Goal: Task Accomplishment & Management: Complete application form

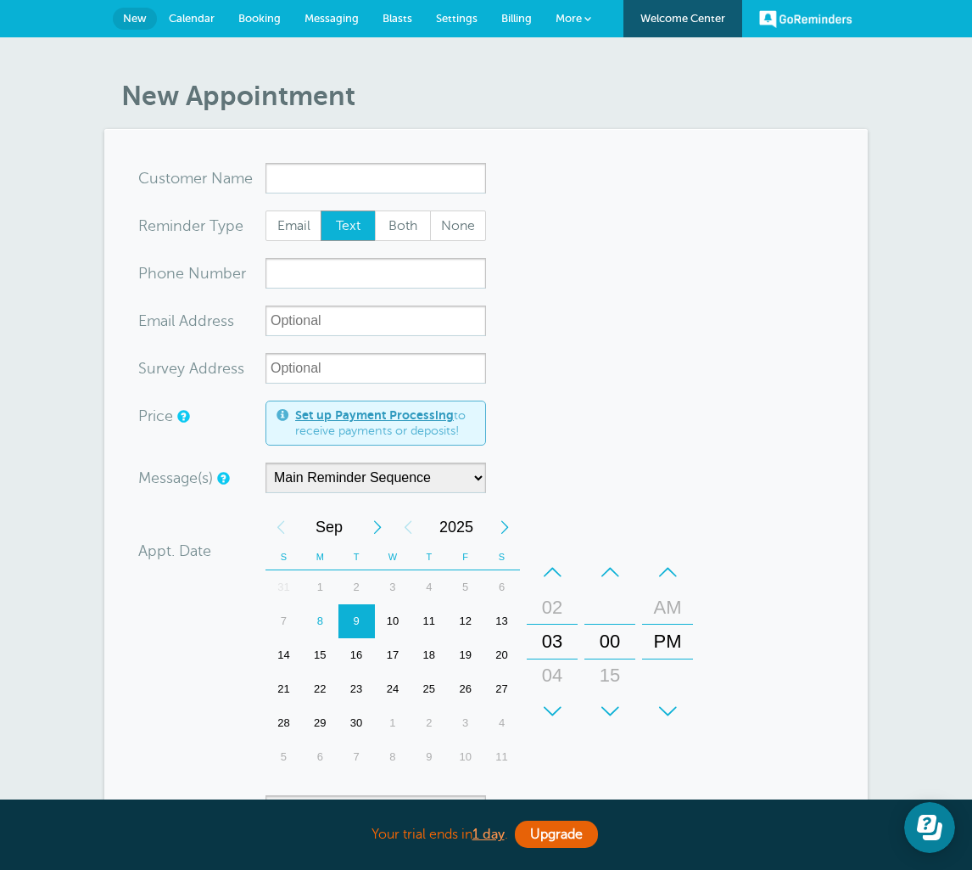
click at [0, 0] on html "Your trial ends [DATE] . Upgrade Your trial ends [DATE] . Upgrade GoReminders […" at bounding box center [486, 725] width 972 height 1450
click at [317, 181] on input "x-no-autofill" at bounding box center [376, 178] width 221 height 31
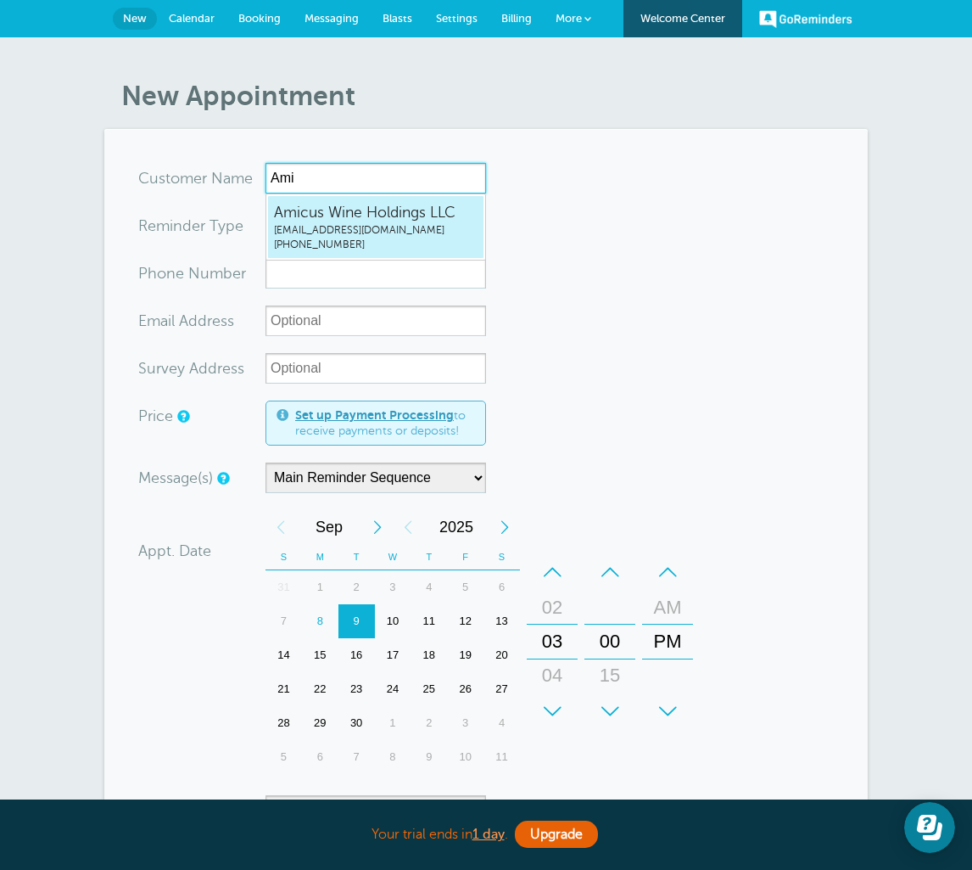
type input "Ami"
click at [0, 0] on html "Your trial ends [DATE] . Upgrade Your trial ends [DATE] . Upgrade GoReminders […" at bounding box center [486, 725] width 972 height 1450
click at [307, 227] on span "Email" at bounding box center [293, 225] width 54 height 29
click at [266, 210] on input "Email" at bounding box center [265, 210] width 1 height 1
radio input "true"
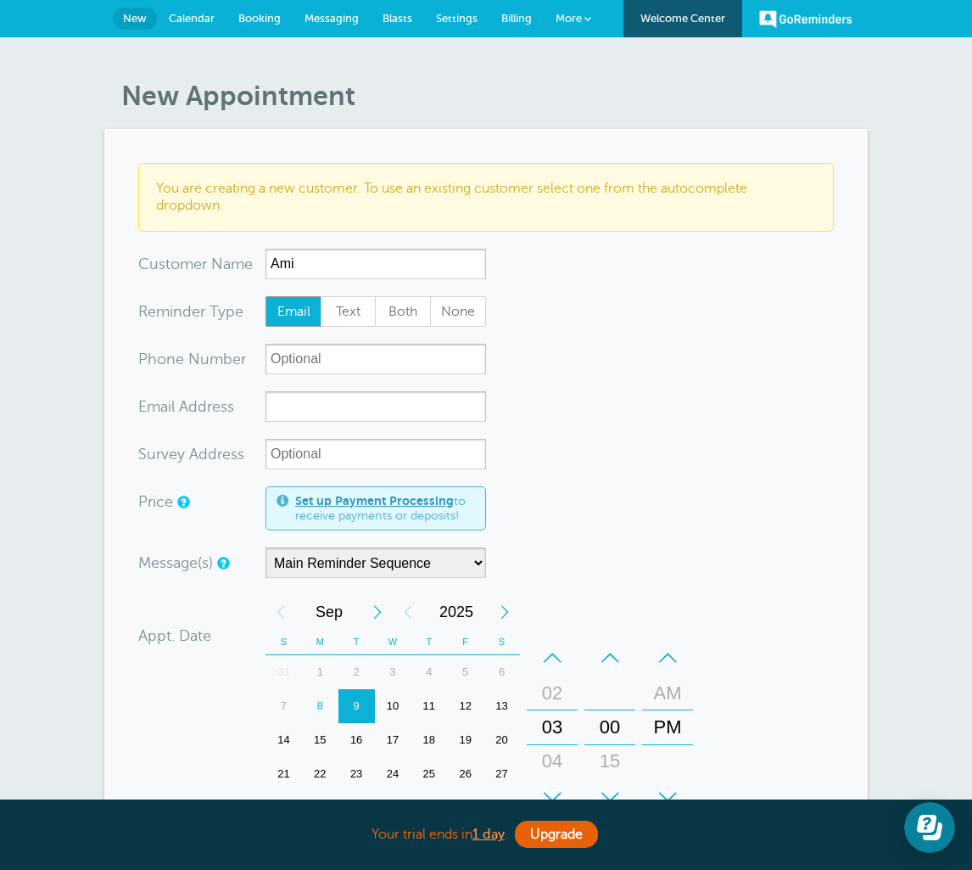
click at [0, 0] on html "Your trial ends in 1 day . Upgrade Your trial ends in 1 day . Upgrade GoReminde…" at bounding box center [486, 767] width 972 height 1535
click at [311, 264] on input "Ami" at bounding box center [376, 264] width 221 height 31
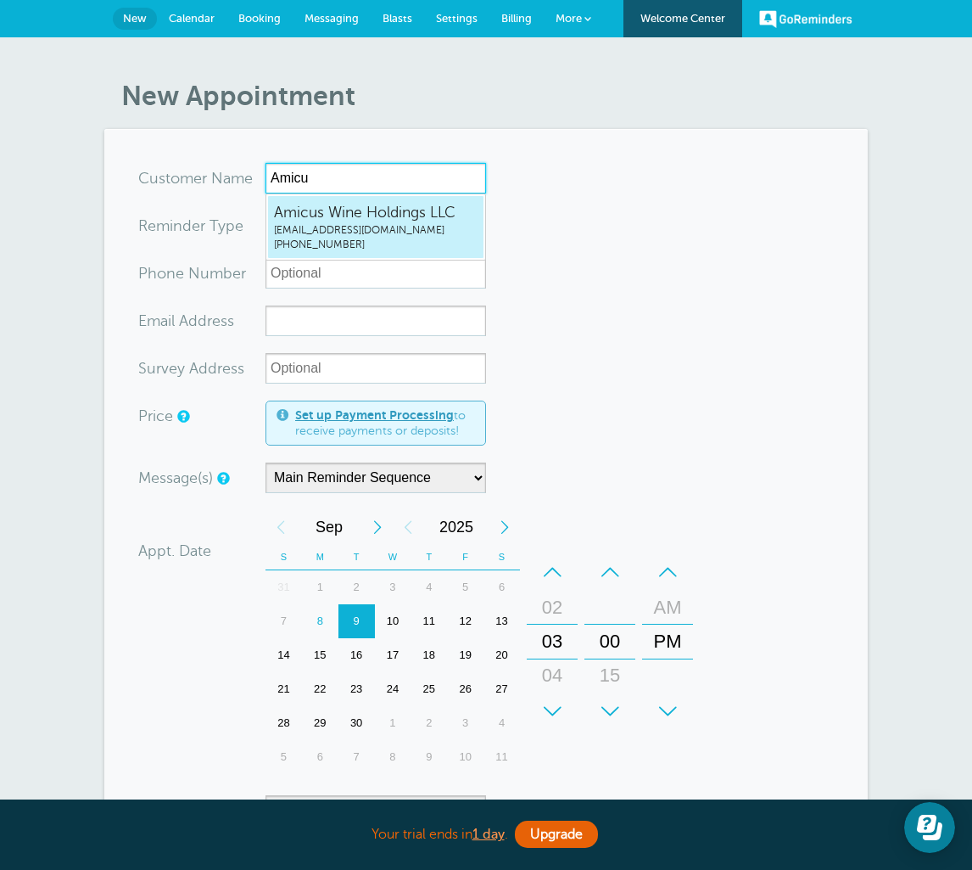
type input "Amicu"
radio input "true"
click at [0, 0] on html "Your trial ends in 1 day . Upgrade Your trial ends in 1 day . Upgrade GoReminde…" at bounding box center [486, 725] width 972 height 1450
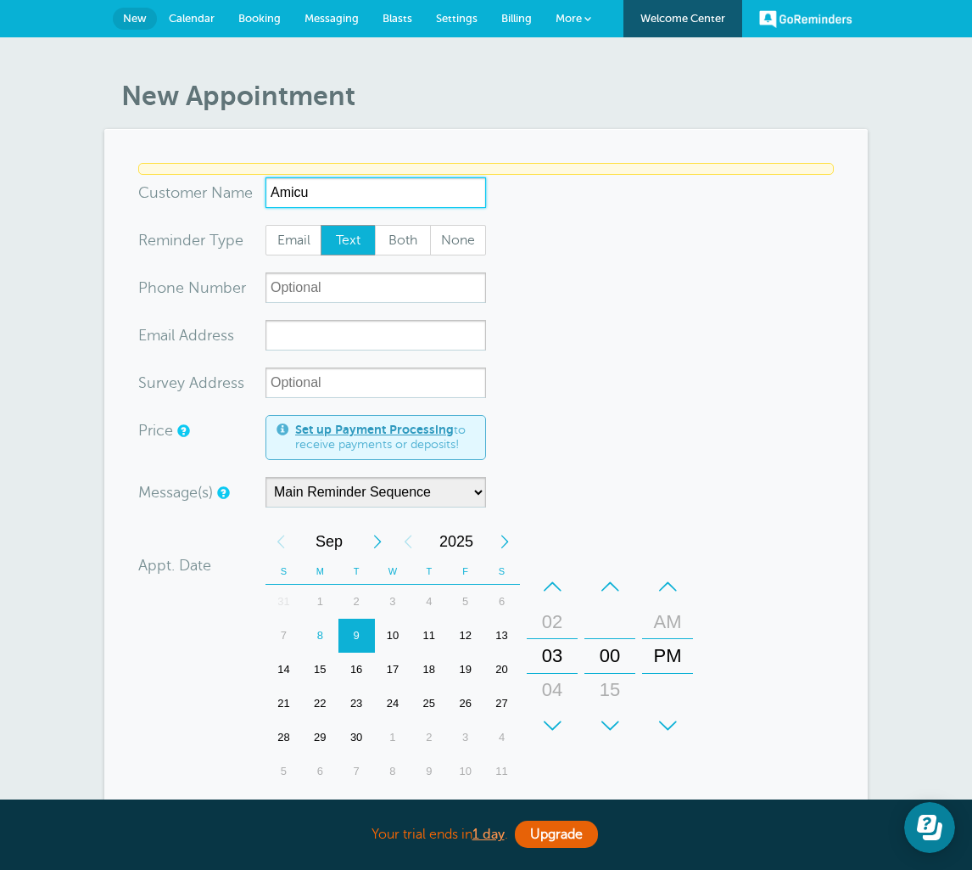
click at [290, 208] on input "Amicu" at bounding box center [376, 192] width 221 height 31
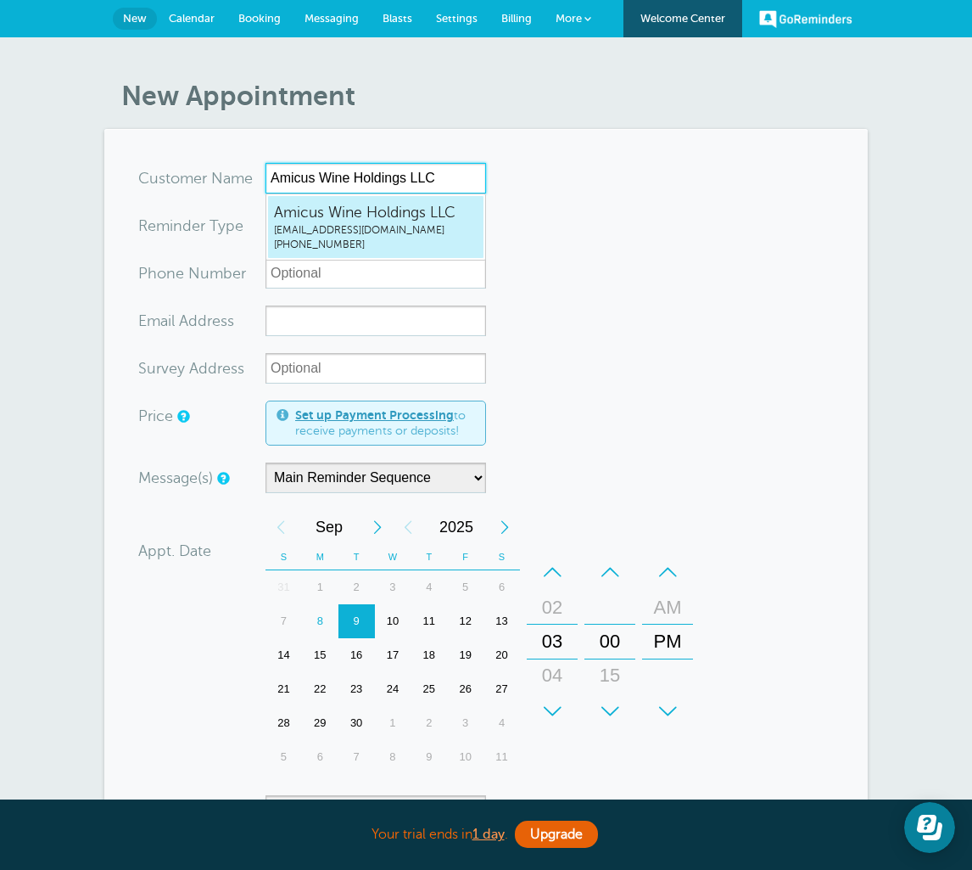
type input "AmicusWineHoldingsLLCdblanco@biagibros.com7073334775"
type input "Amicus Wine Holdings LLC"
radio input "false"
radio input "true"
type input "(707) 333-4775"
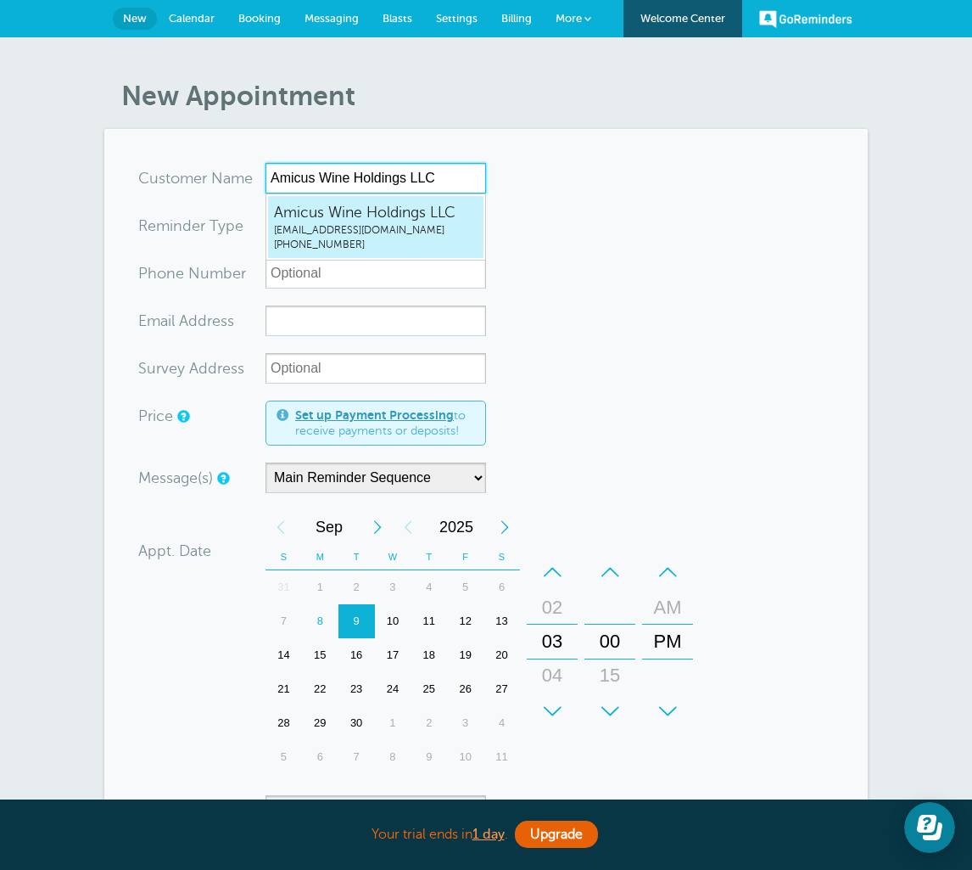
type input "dblanco@biagibros.com"
type input "787 Airpark Dr, Napa, CA 94558"
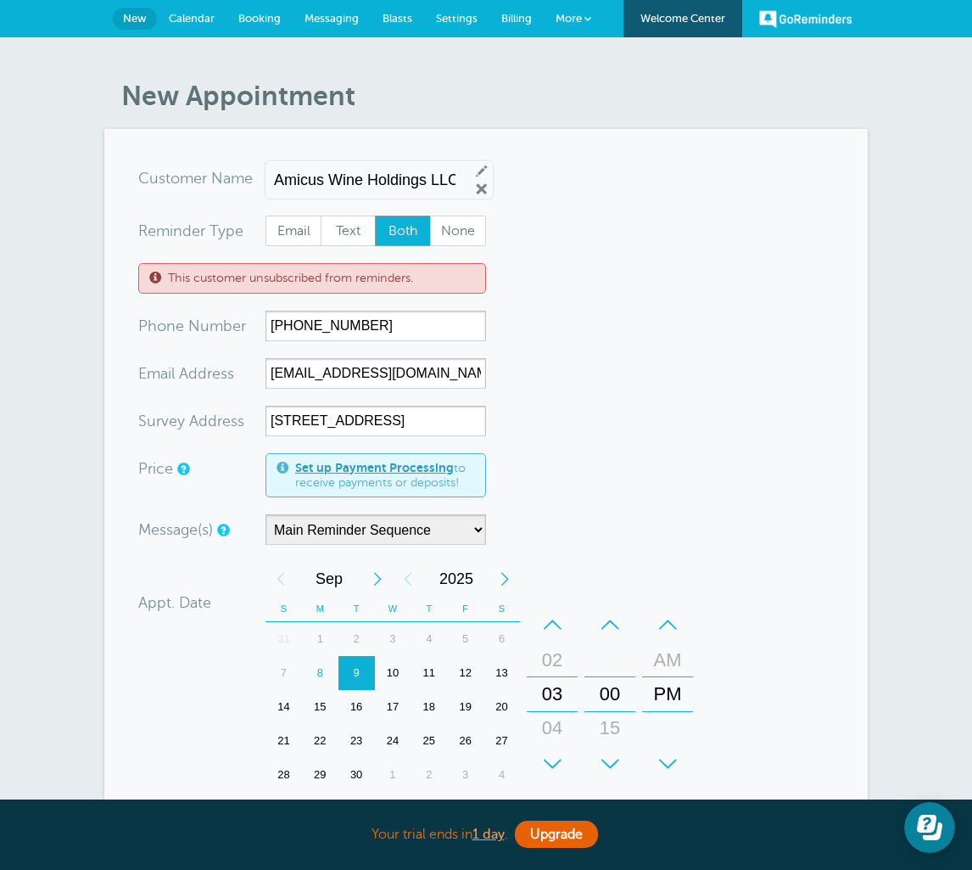
click at [0, 0] on html "Your trial ends in 1 day . Upgrade Your trial ends in 1 day . Upgrade GoReminde…" at bounding box center [486, 751] width 972 height 1502
click at [284, 232] on span "Email" at bounding box center [293, 230] width 54 height 29
click at [266, 216] on input "Email" at bounding box center [265, 215] width 1 height 1
radio input "true"
drag, startPoint x: 284, startPoint y: 232, endPoint x: -1, endPoint y: -1, distance: 367.9
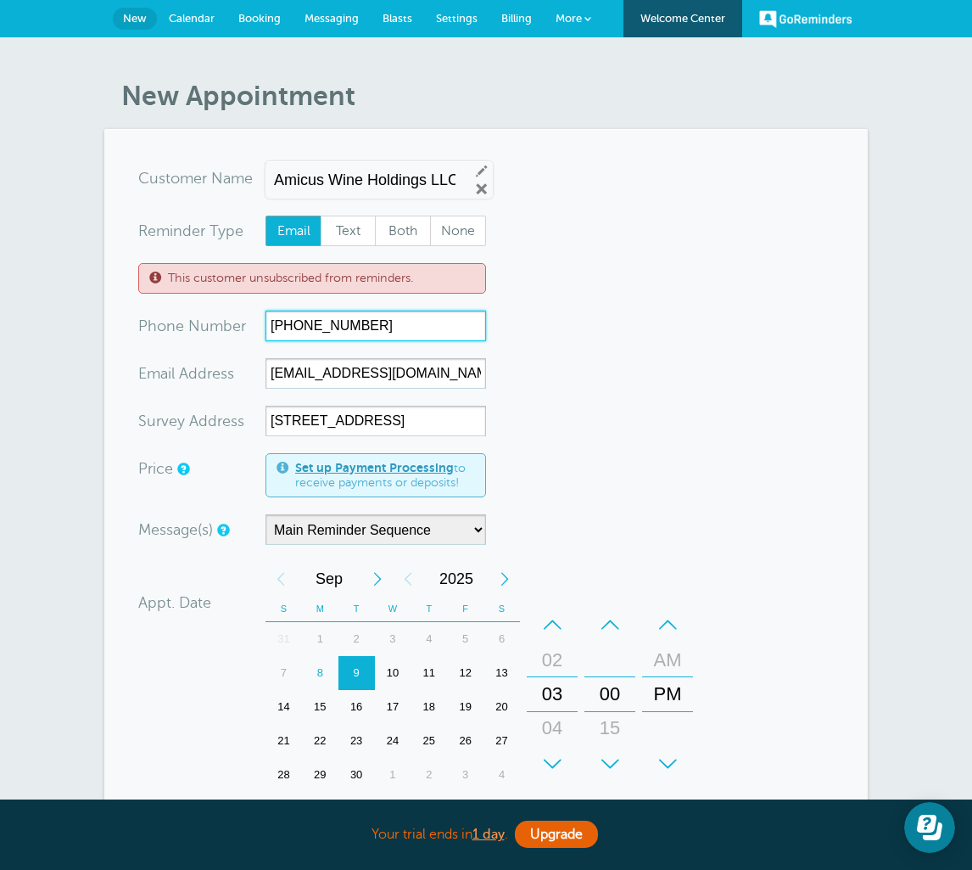
click at [0, 0] on html "Your trial ends in 1 day . Upgrade Your trial ends in 1 day . Upgrade GoReminde…" at bounding box center [486, 751] width 972 height 1502
click at [420, 376] on input "dblanco@biagibros.com" at bounding box center [376, 373] width 221 height 31
drag, startPoint x: 420, startPoint y: 376, endPoint x: -1, endPoint y: -1, distance: 564.9
click at [0, 0] on html "Your trial ends in 1 day . Upgrade Your trial ends in 1 day . Upgrade GoReminde…" at bounding box center [486, 751] width 972 height 1502
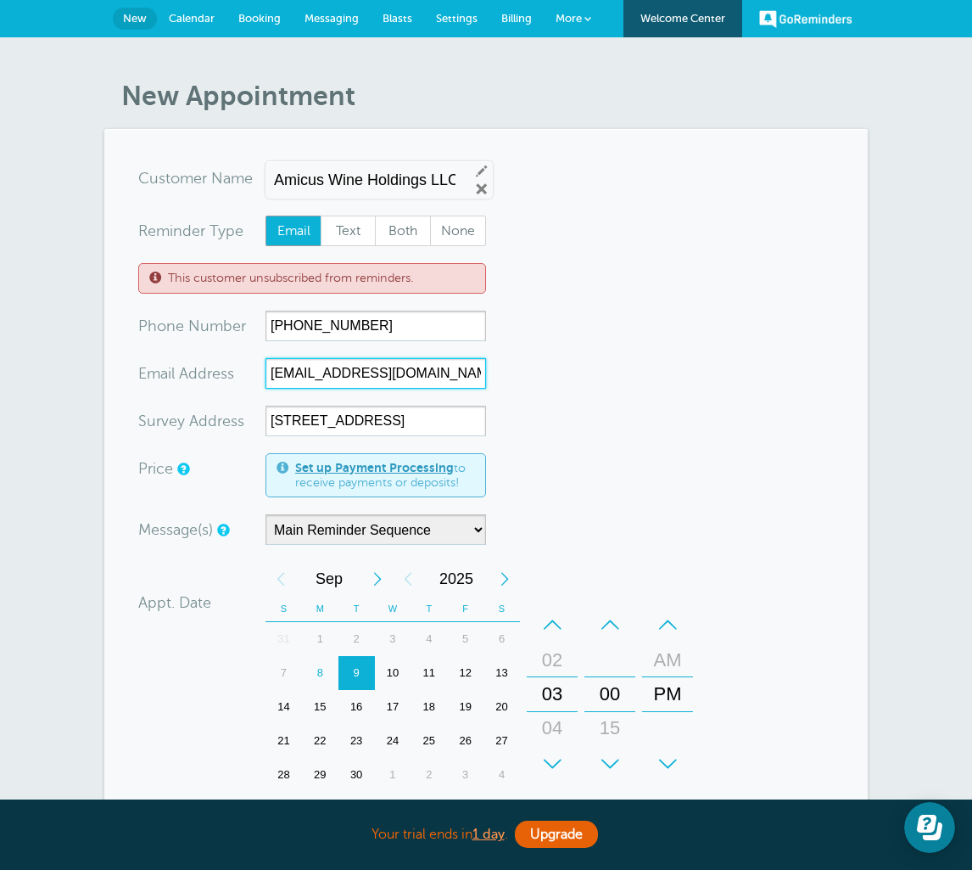
click at [0, 0] on html "Your trial ends in 1 day . Upgrade Your trial ends in 1 day . Upgrade GoReminde…" at bounding box center [486, 751] width 972 height 1502
click at [258, 25] on link "Booking" at bounding box center [260, 18] width 66 height 37
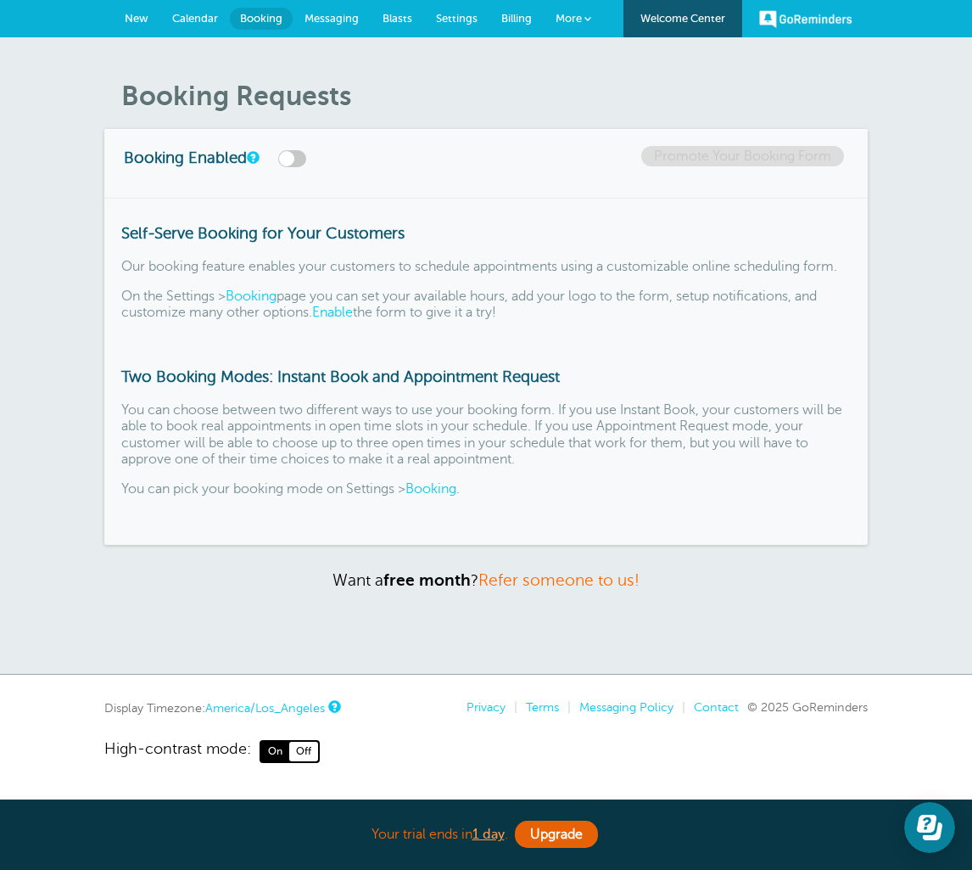
click at [0, 0] on html "Your trial ends [DATE] . Upgrade Your trial ends [DATE] . Upgrade GoReminders […" at bounding box center [486, 432] width 972 height 865
click at [191, 24] on span "Calendar" at bounding box center [195, 18] width 46 height 13
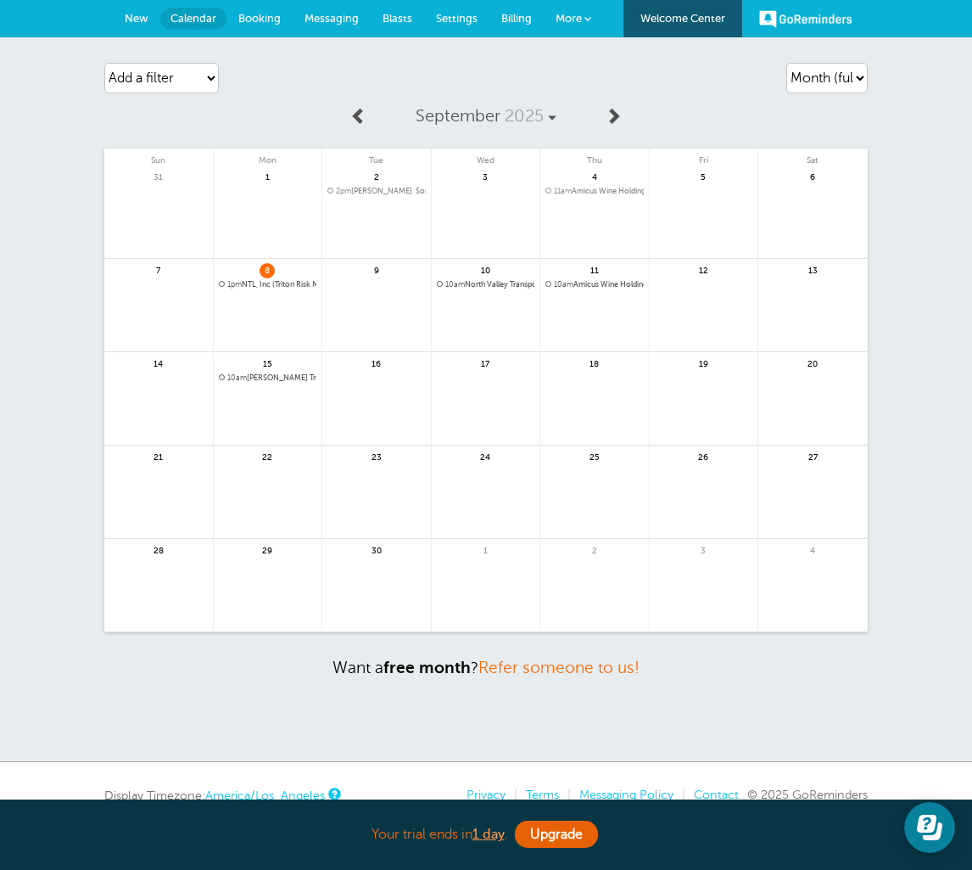
click at [0, 0] on html "Your trial ends [DATE] . Upgrade Your trial ends [DATE] . Upgrade GoReminders […" at bounding box center [486, 476] width 972 height 952
click at [592, 315] on link at bounding box center [595, 329] width 109 height 74
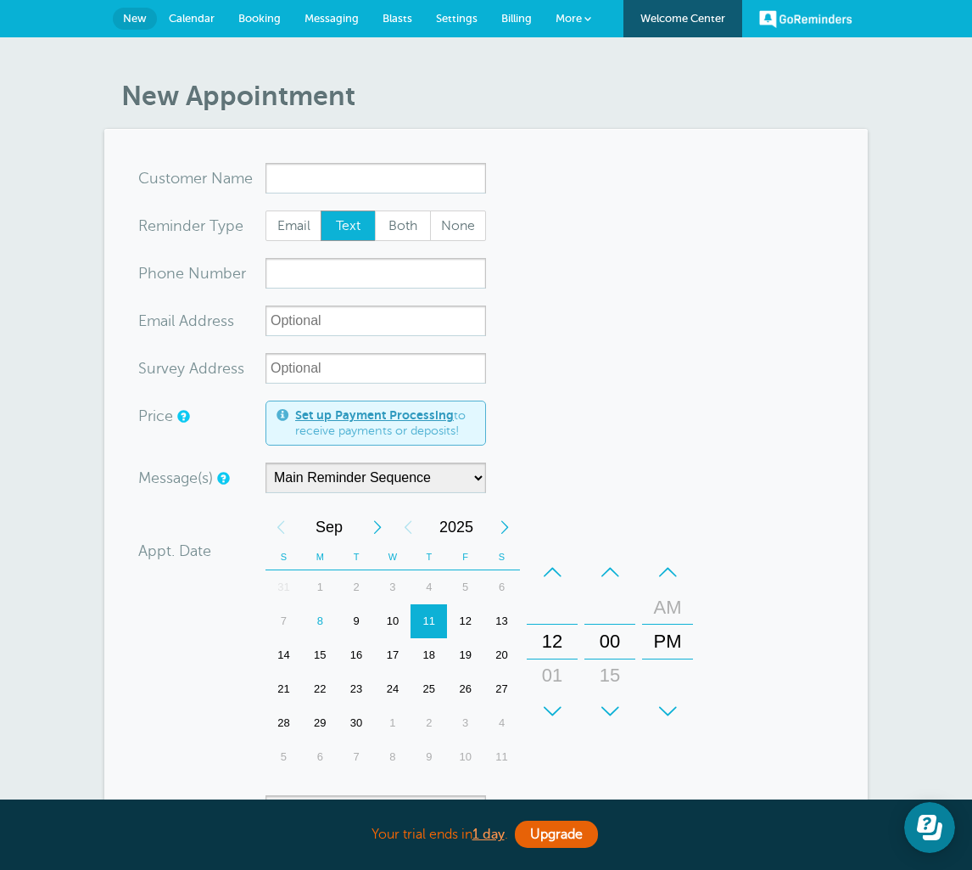
click at [0, 0] on html "Your trial ends [DATE] . Upgrade Your trial ends [DATE] . Upgrade GoReminders […" at bounding box center [486, 725] width 972 height 1450
click at [284, 173] on input "x-no-autofill" at bounding box center [376, 178] width 221 height 31
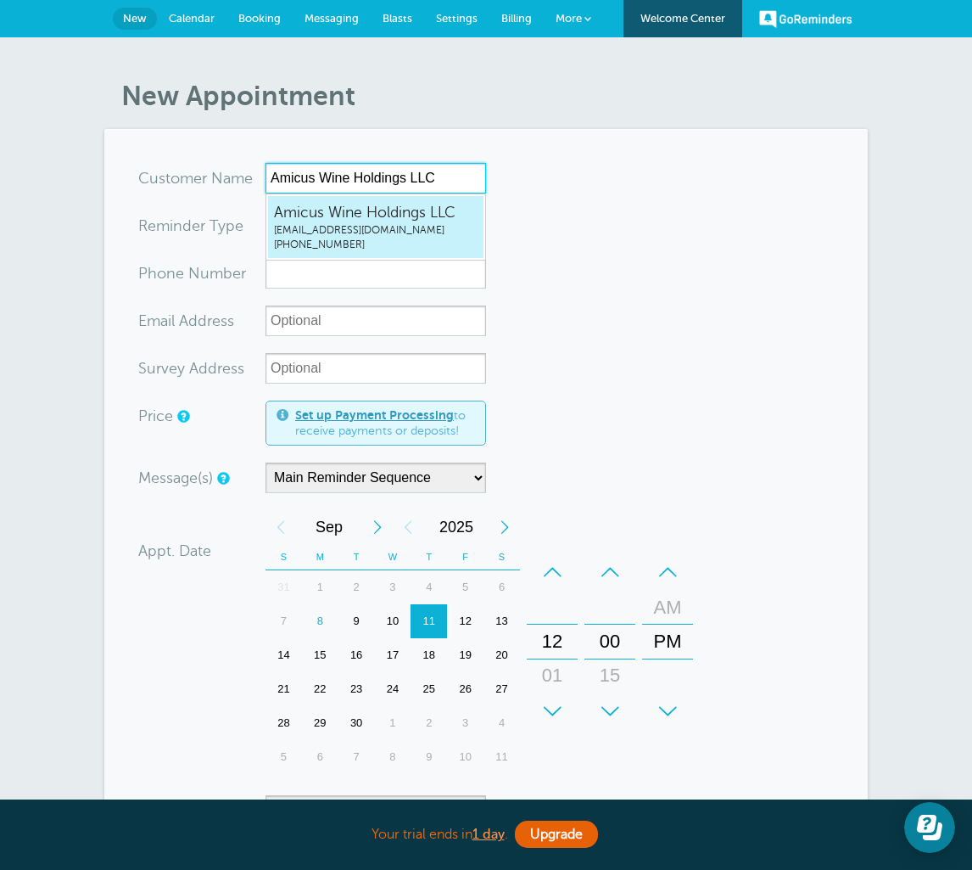
type input "Amicus Wine Holdings LLC"
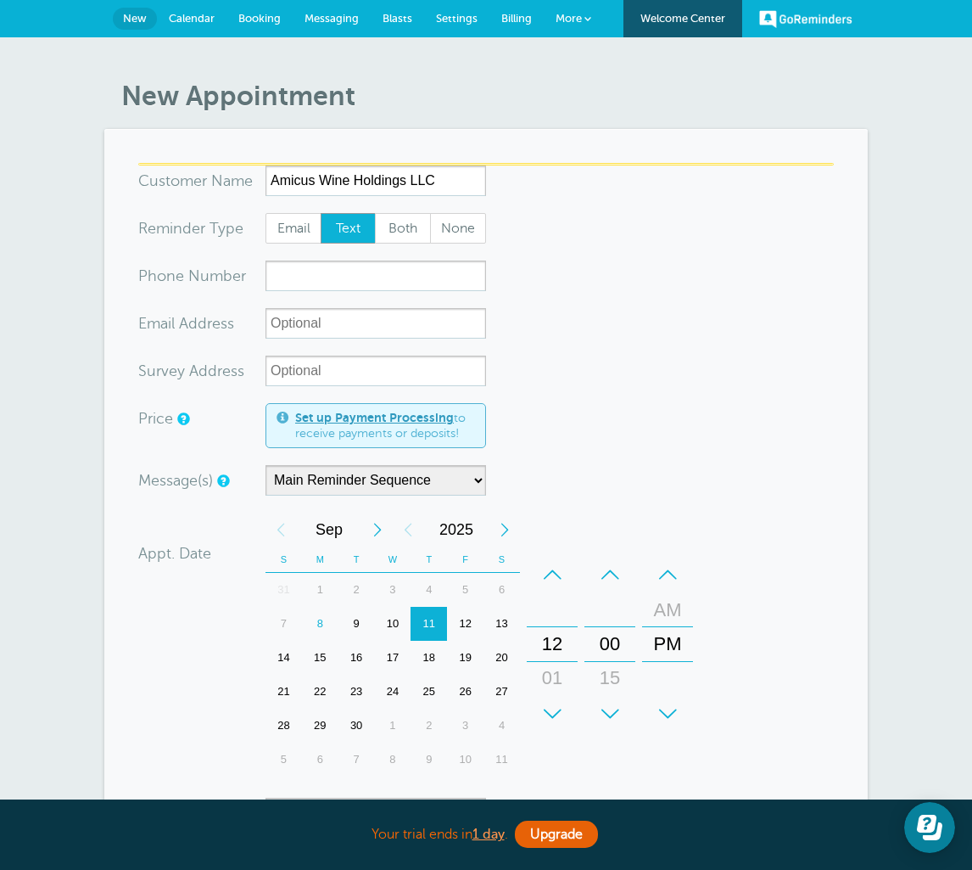
click at [0, 0] on html "Your trial ends in 1 day . Upgrade Your trial ends in 1 day . Upgrade GoReminde…" at bounding box center [486, 726] width 972 height 1453
click at [387, 331] on input "xx-no-autofill" at bounding box center [376, 323] width 221 height 31
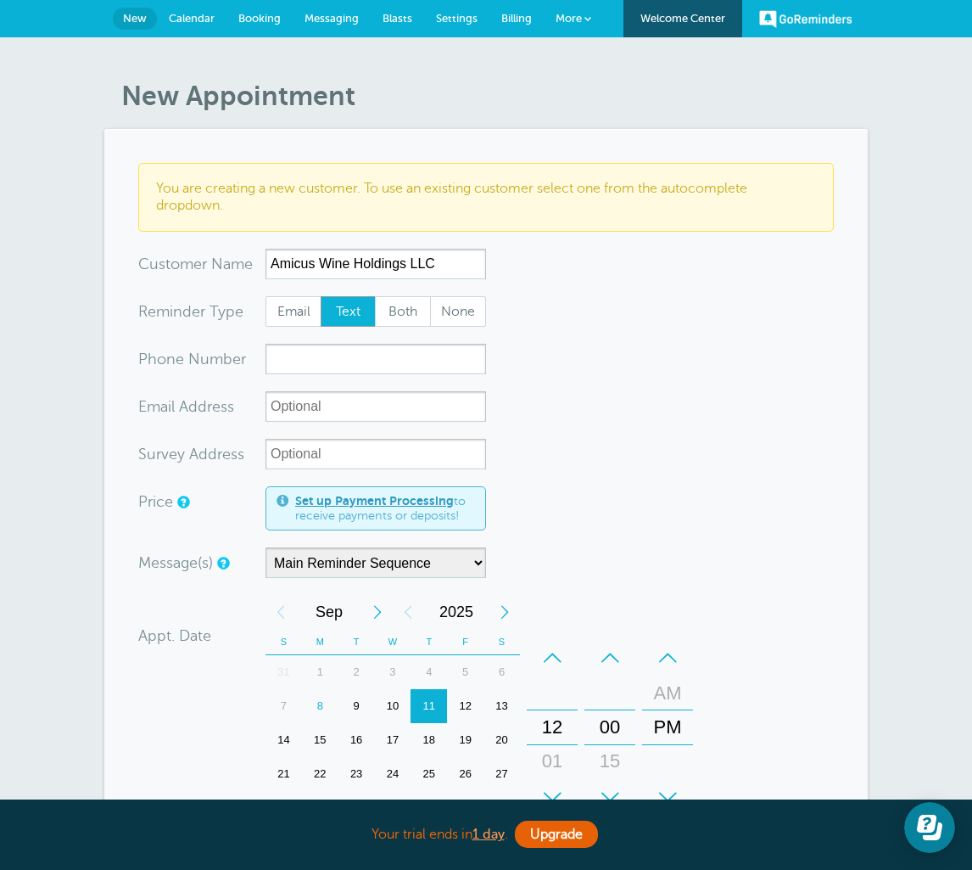
click at [0, 0] on html "Your trial ends in 1 day . Upgrade Your trial ends in 1 day . Upgrade GoReminde…" at bounding box center [486, 767] width 972 height 1535
click at [296, 312] on span "Email" at bounding box center [293, 311] width 54 height 29
click at [266, 296] on input "Email" at bounding box center [265, 295] width 1 height 1
radio input "true"
click at [0, 0] on html "Your trial ends in 1 day . Upgrade Your trial ends in 1 day . Upgrade GoReminde…" at bounding box center [486, 767] width 972 height 1535
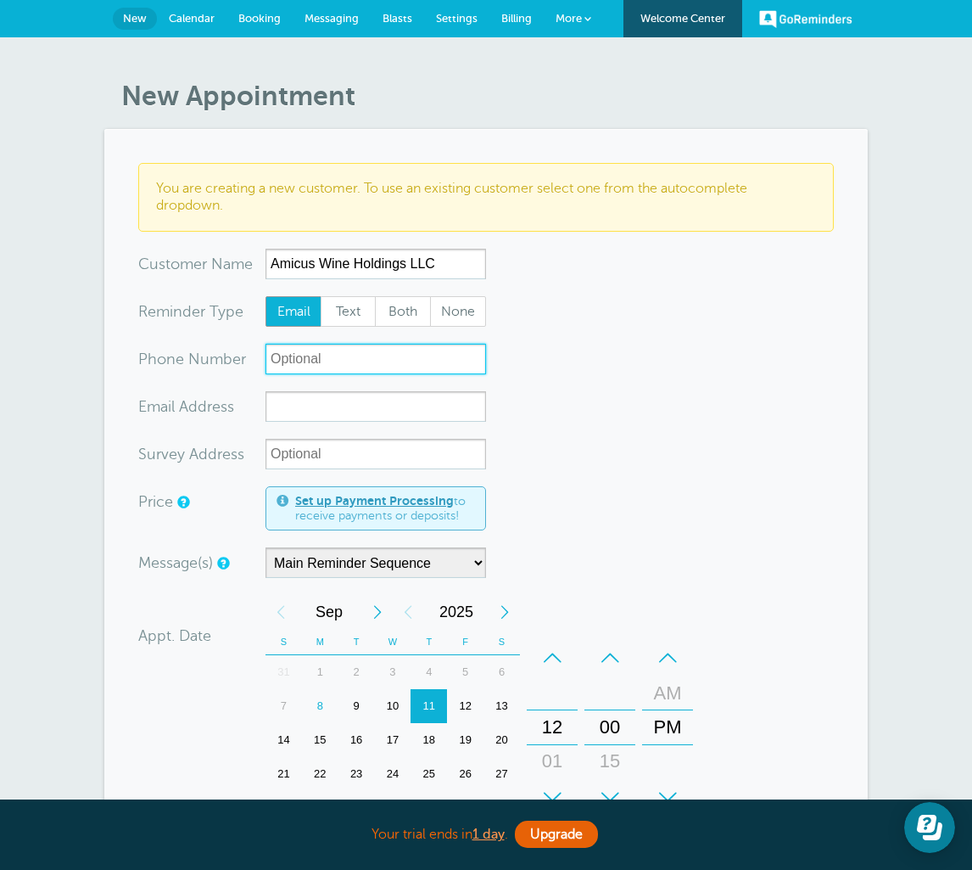
click at [295, 359] on input "xxx-no-autofill" at bounding box center [376, 359] width 221 height 31
click at [0, 0] on html "Your trial ends in 1 day . Upgrade Your trial ends in 1 day . Upgrade GoReminde…" at bounding box center [486, 767] width 972 height 1535
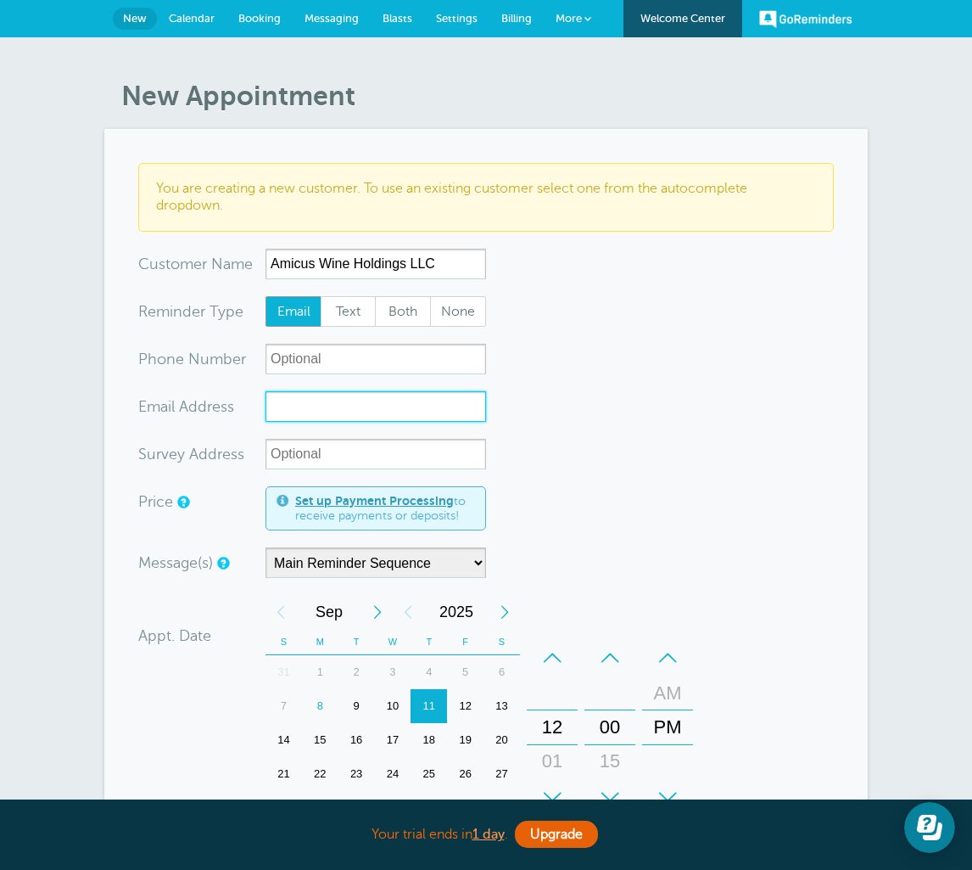
click at [292, 412] on input "xx-no-autofill" at bounding box center [376, 406] width 221 height 31
paste input "Katie Gilmore <katie.gilmore@wineshipping.com>"
click at [0, 0] on html "Your trial ends in 1 day . Upgrade Your trial ends in 1 day . Upgrade GoReminde…" at bounding box center [486, 767] width 972 height 1535
click at [342, 410] on input "Katie Gilmore <katie.gilmore@wineshipping.com>" at bounding box center [376, 406] width 221 height 31
drag, startPoint x: 342, startPoint y: 410, endPoint x: -1, endPoint y: -1, distance: 534.9
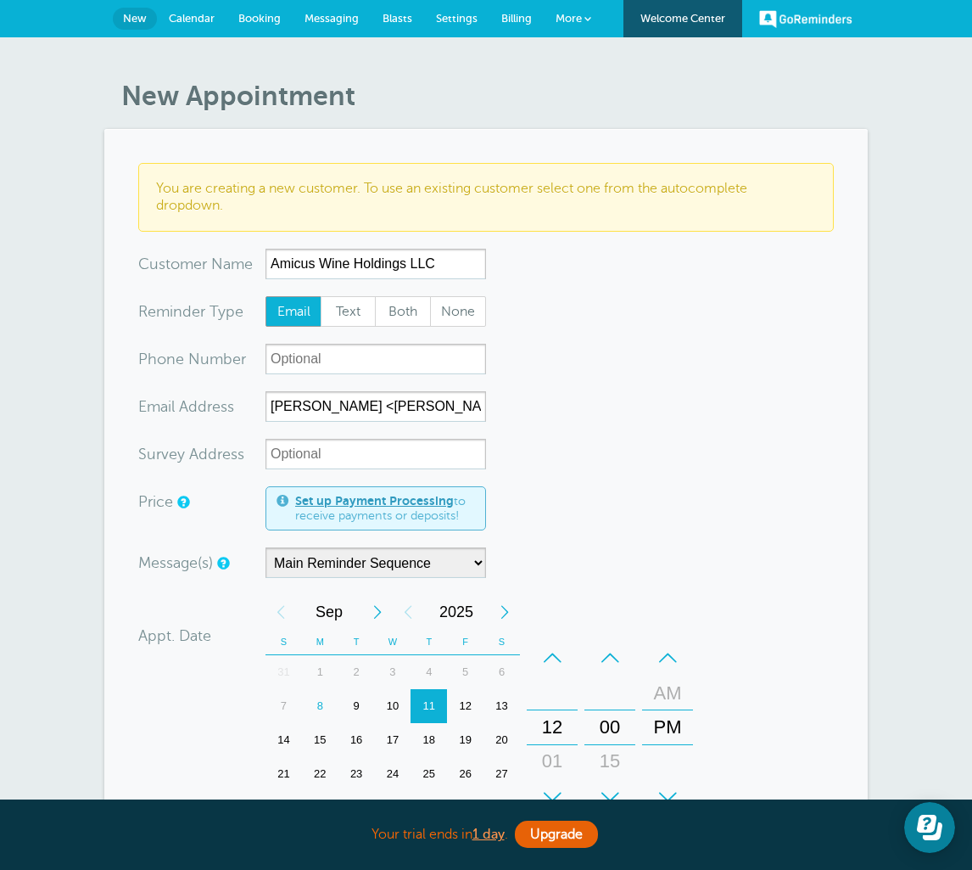
click at [0, 0] on html "Your trial ends in 1 day . Upgrade Your trial ends in 1 day . Upgrade GoReminde…" at bounding box center [486, 767] width 972 height 1535
click at [290, 411] on input "Katie Gilmore <katie.gilmore@wineshipping.com>" at bounding box center [376, 406] width 221 height 31
click at [0, 0] on html "Your trial ends in 1 day . Upgrade Your trial ends in 1 day . Upgrade GoReminde…" at bounding box center [486, 767] width 972 height 1535
click at [289, 411] on input "Katie Gilmore <katie.gilmore@wineshipping.com>" at bounding box center [376, 406] width 221 height 31
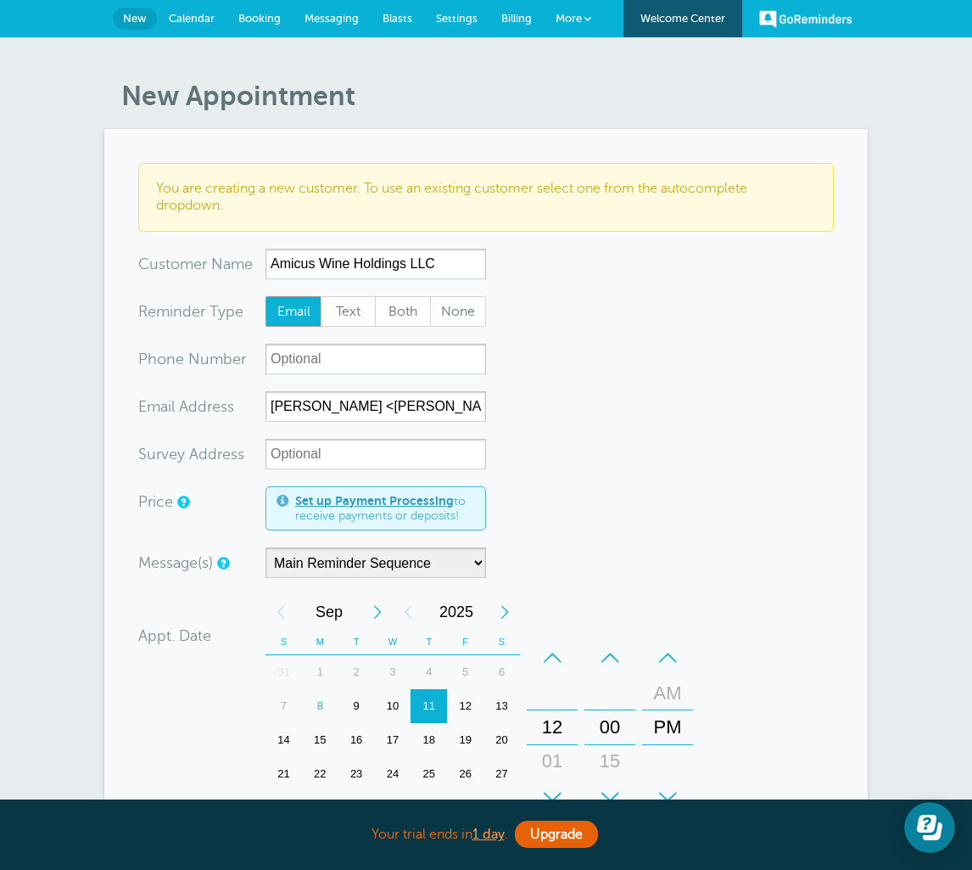
click at [0, 0] on html "Your trial ends in 1 day . Upgrade Your trial ends in 1 day . Upgrade GoReminde…" at bounding box center [486, 767] width 972 height 1535
click at [282, 407] on input "Katie Gilmore <katie.gilmore@wineshipping.com>" at bounding box center [376, 406] width 221 height 31
drag, startPoint x: 282, startPoint y: 407, endPoint x: -1, endPoint y: -1, distance: 496.4
click at [0, 0] on html "Your trial ends in 1 day . Upgrade Your trial ends in 1 day . Upgrade GoReminde…" at bounding box center [486, 767] width 972 height 1535
click at [481, 411] on input "katie.gilmore@wineshipping.com>" at bounding box center [376, 406] width 221 height 31
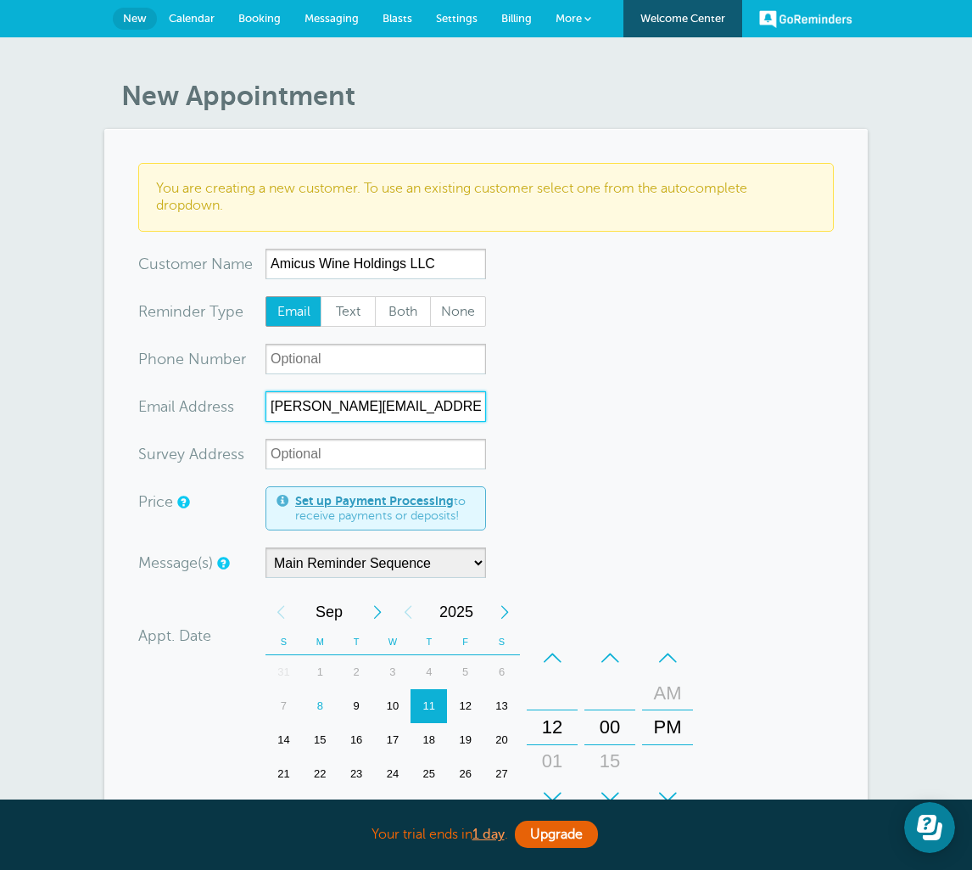
type input "katie.gilmore@wineshipping.com"
click at [0, 0] on html "Your trial ends in 1 day . Upgrade Your trial ends in 1 day . Upgrade GoReminde…" at bounding box center [486, 767] width 972 height 1535
click at [324, 453] on input "Survey Address" at bounding box center [376, 454] width 221 height 31
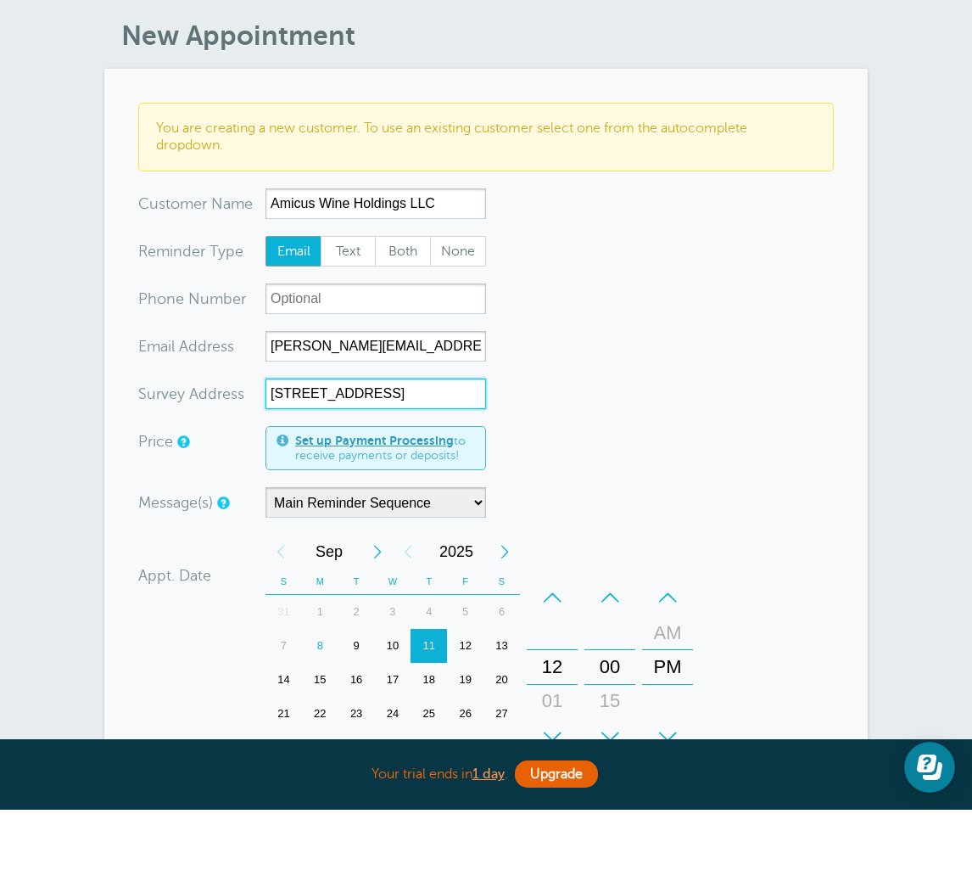
type input "50 Technology Ct, Napa, CA 94558"
click at [0, 0] on html "Your trial ends in 1 day . Upgrade Your trial ends in 1 day . Upgrade GoReminde…" at bounding box center [486, 767] width 972 height 1535
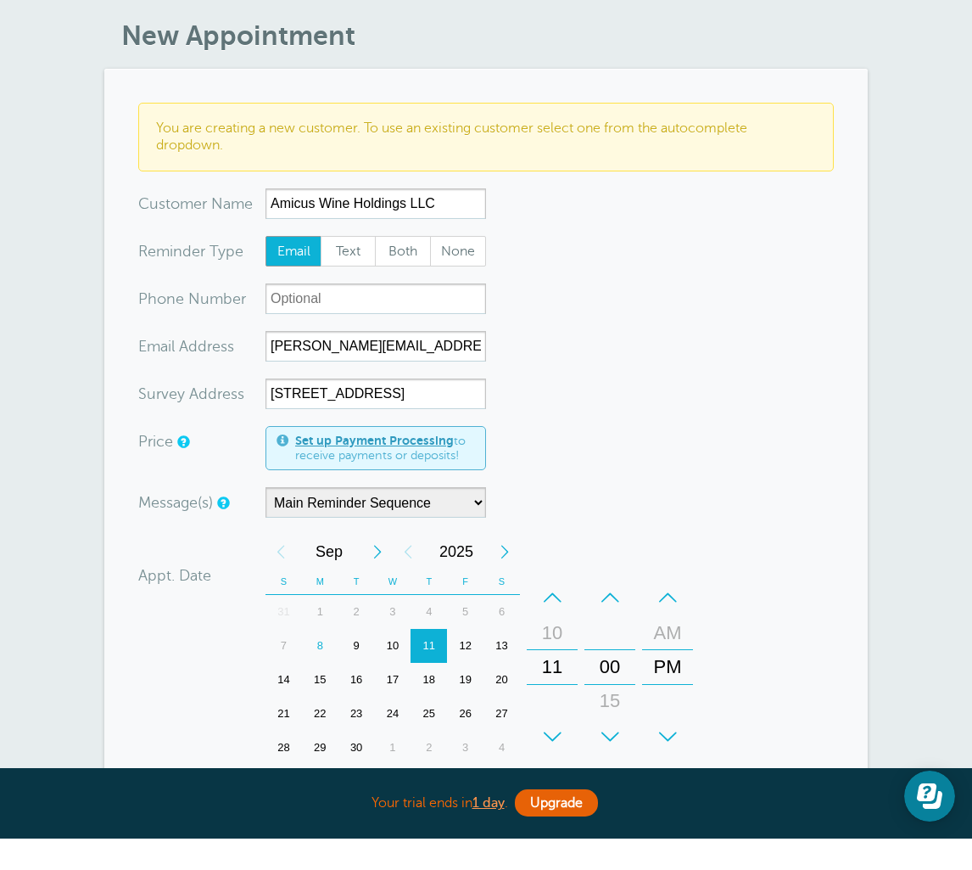
click at [0, 0] on html "Your trial ends in 1 day . Upgrade Your trial ends in 1 day . Upgrade GoReminde…" at bounding box center [486, 738] width 972 height 1535
drag, startPoint x: 324, startPoint y: 453, endPoint x: -1, endPoint y: -61, distance: 608.3
click at [0, 0] on html "Your trial ends in 1 day . Upgrade Your trial ends in 1 day . Upgrade GoReminde…" at bounding box center [486, 738] width 972 height 1535
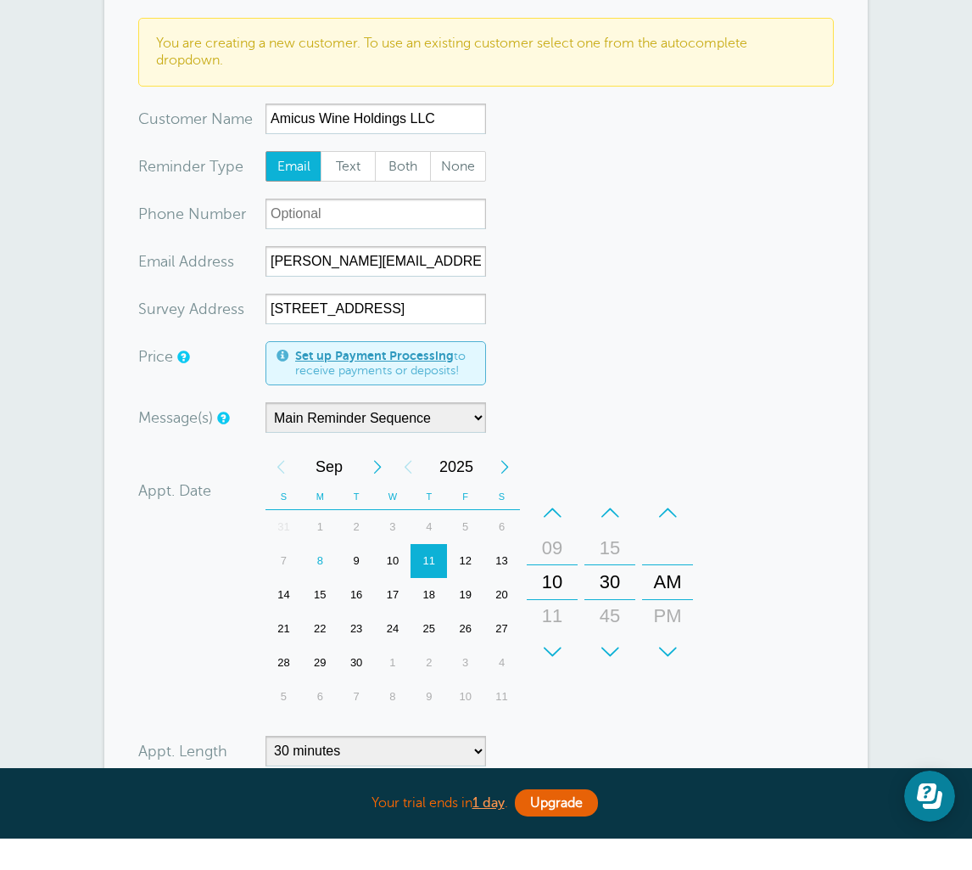
scroll to position [315, 0]
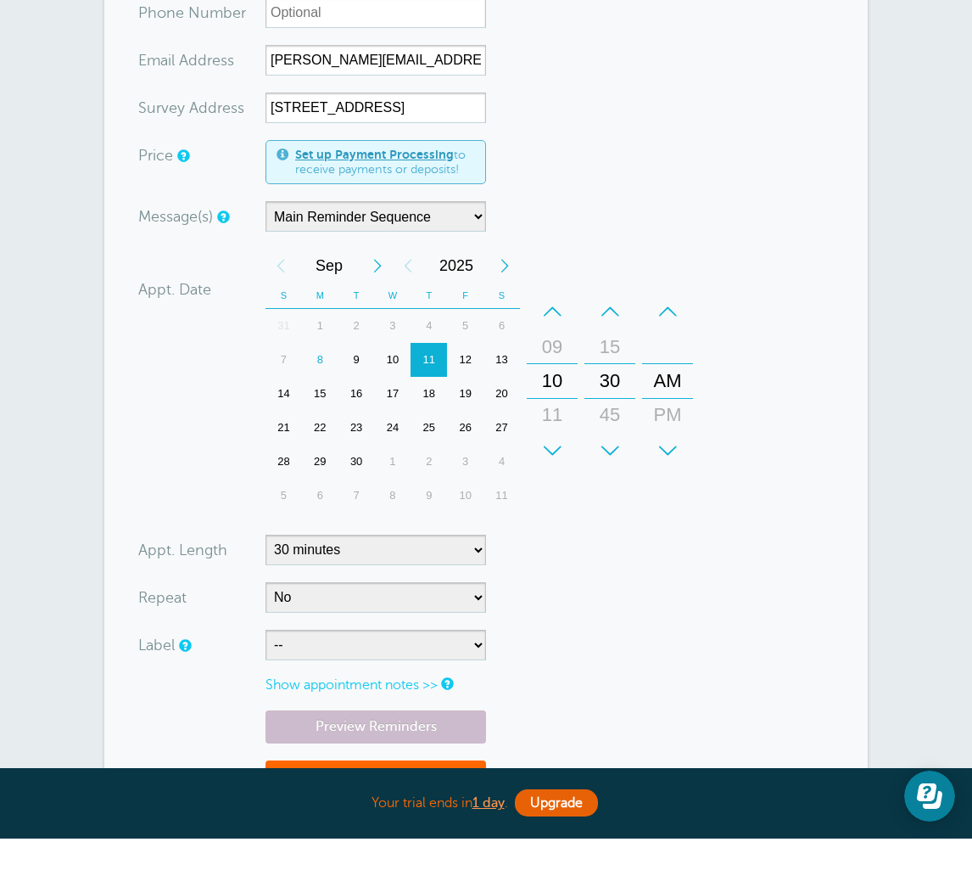
click at [0, 0] on html "Your trial ends in 1 day . Upgrade Your trial ends in 1 day . Upgrade GoReminde…" at bounding box center [486, 452] width 972 height 1535
click at [371, 661] on select "-- Davies Risk Services Technical Insurance Services, Inc. Triton Risk Manageme…" at bounding box center [376, 676] width 221 height 31
select select "6755"
drag, startPoint x: 371, startPoint y: 645, endPoint x: 385, endPoint y: 551, distance: 95.3
click at [0, 0] on html "Your trial ends in 1 day . Upgrade Your trial ends in 1 day . Upgrade GoReminde…" at bounding box center [486, 452] width 972 height 1535
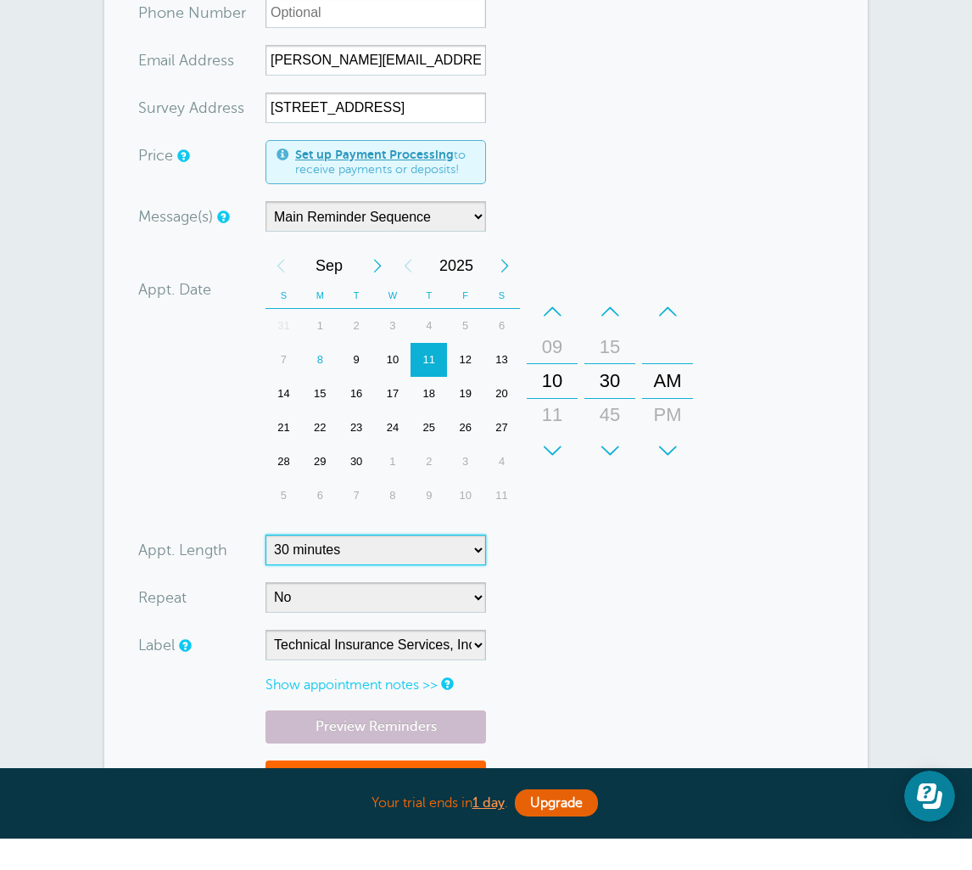
click at [385, 566] on select "5 minutes 10 minutes 15 minutes 20 minutes 25 minutes 30 minutes 35 minutes 40 …" at bounding box center [376, 581] width 221 height 31
click at [0, 0] on html "Your trial ends in 1 day . Upgrade Your trial ends in 1 day . Upgrade GoReminde…" at bounding box center [486, 452] width 972 height 1535
click at [467, 566] on select "5 minutes 10 minutes 15 minutes 20 minutes 25 minutes 30 minutes 35 minutes 40 …" at bounding box center [376, 581] width 221 height 31
select select "30"
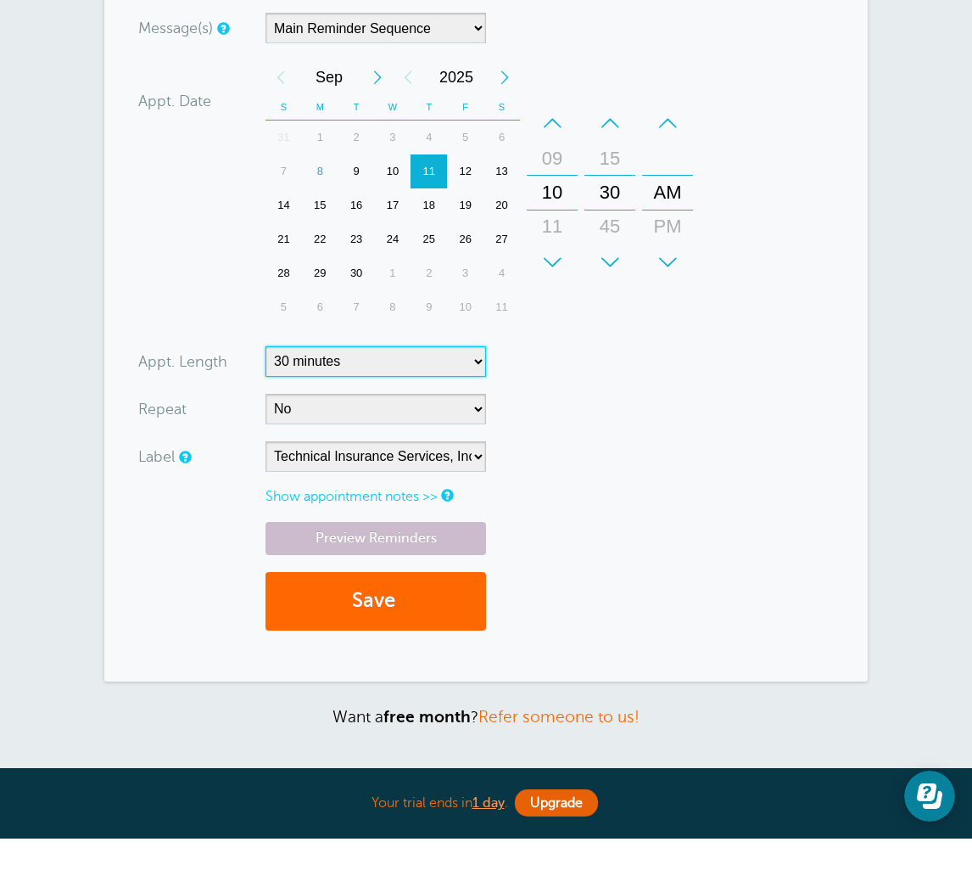
scroll to position [632, 0]
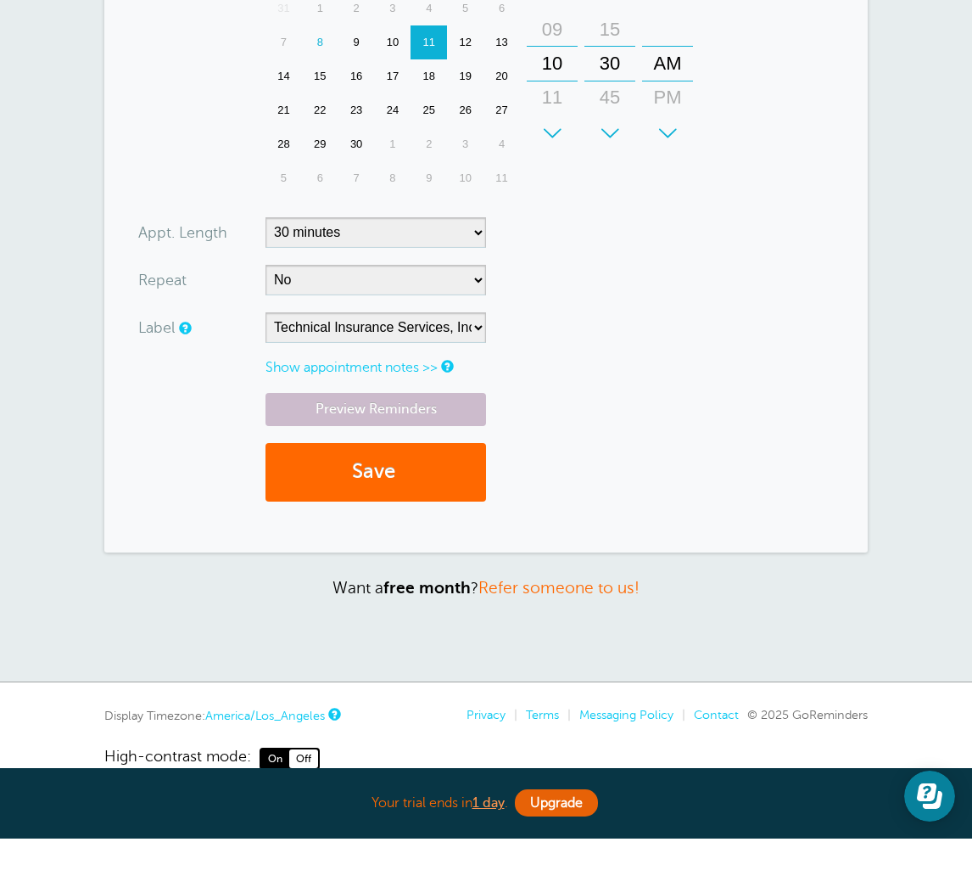
click at [0, 0] on html "Your trial ends in 1 day . Upgrade Your trial ends in 1 day . Upgrade GoReminde…" at bounding box center [486, 135] width 972 height 1535
click at [328, 474] on button "Save" at bounding box center [376, 503] width 221 height 59
